Goal: Find specific page/section: Locate item on page

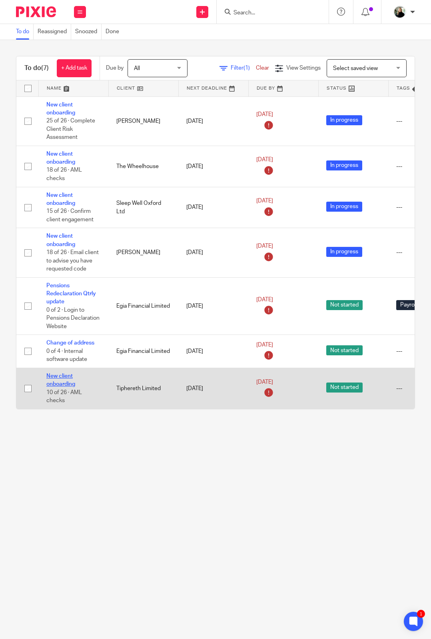
click at [75, 325] on link "New client onboarding" at bounding box center [60, 380] width 29 height 14
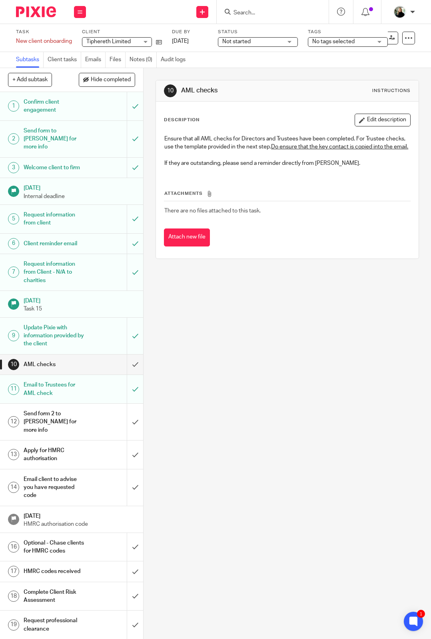
click at [233, 11] on input "Search" at bounding box center [269, 13] width 72 height 7
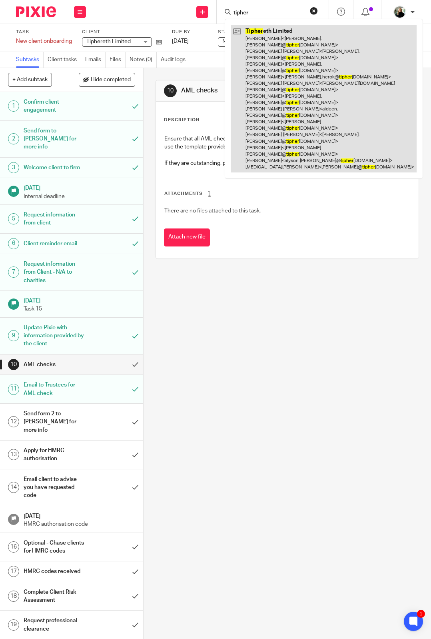
type input "tipher"
click at [231, 46] on link at bounding box center [324, 98] width 186 height 147
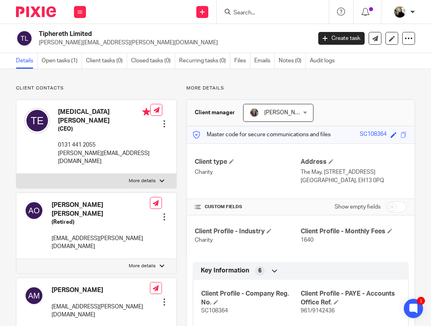
click at [122, 259] on label "More details" at bounding box center [96, 266] width 160 height 14
click at [16, 259] on input "More details" at bounding box center [16, 259] width 0 height 0
checkbox input "true"
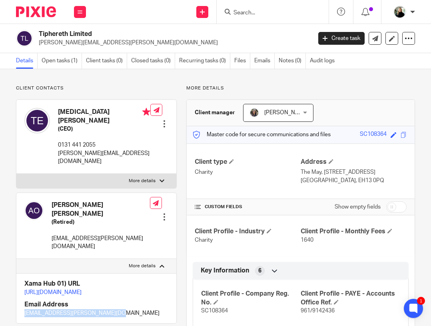
drag, startPoint x: 87, startPoint y: 285, endPoint x: 24, endPoint y: 288, distance: 63.7
click at [24, 288] on div "Xama Hub 01) URL [URL][DOMAIN_NAME] Email Address [EMAIL_ADDRESS][PERSON_NAME][…" at bounding box center [96, 299] width 160 height 50
copy p "[EMAIL_ADDRESS][PERSON_NAME][DOMAIN_NAME]"
